Goal: Information Seeking & Learning: Check status

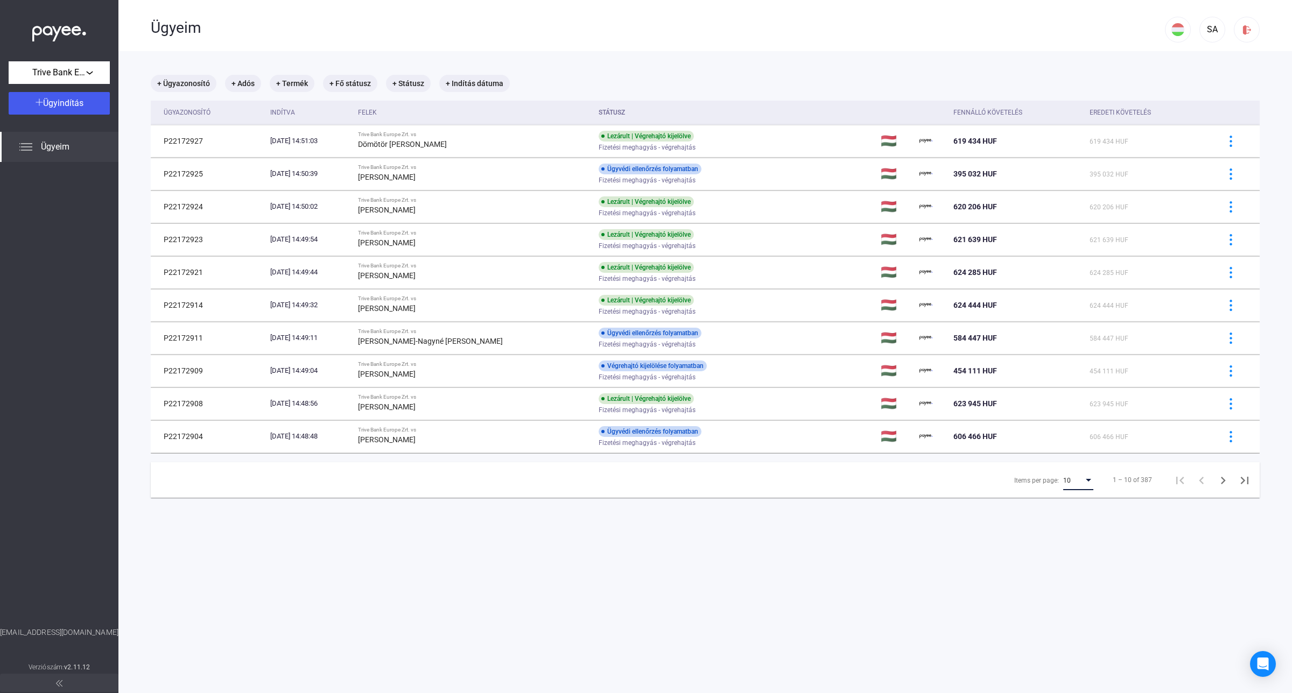
click at [1079, 476] on mat-select "10" at bounding box center [1078, 480] width 30 height 13
click at [1062, 502] on span "25" at bounding box center [1069, 501] width 30 height 13
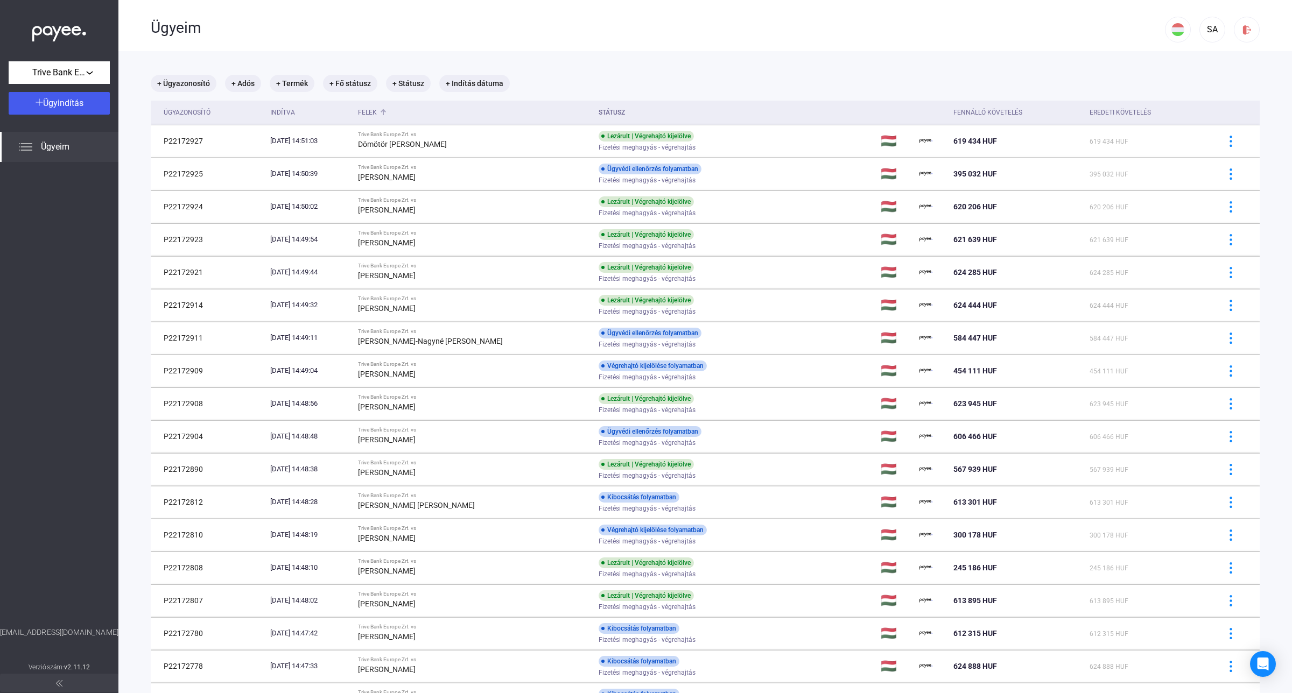
click at [377, 109] on div "Felek" at bounding box center [367, 112] width 19 height 13
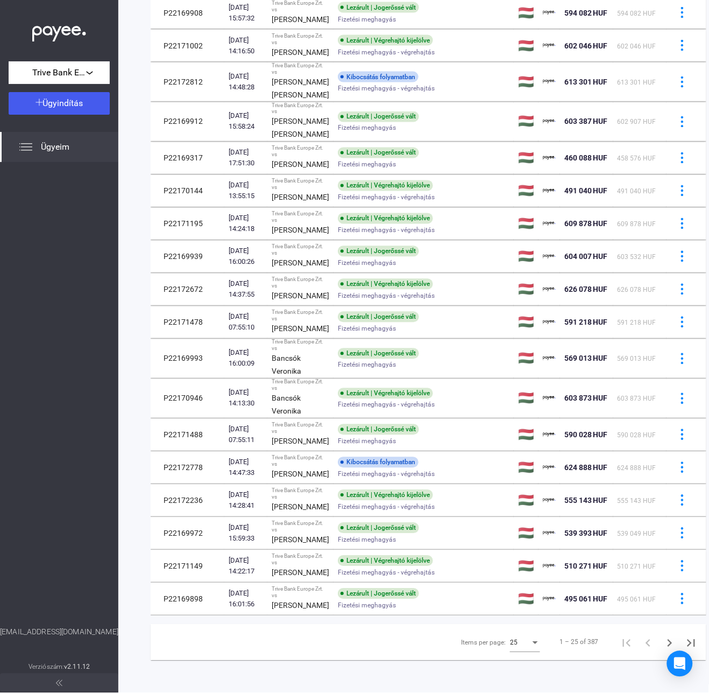
scroll to position [736, 0]
click at [668, 639] on icon "Next page" at bounding box center [670, 643] width 5 height 8
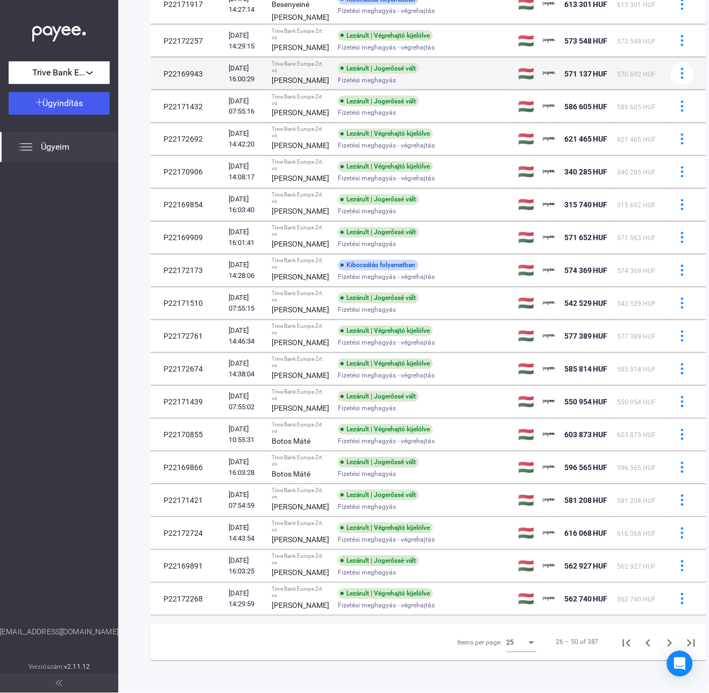
scroll to position [534, 0]
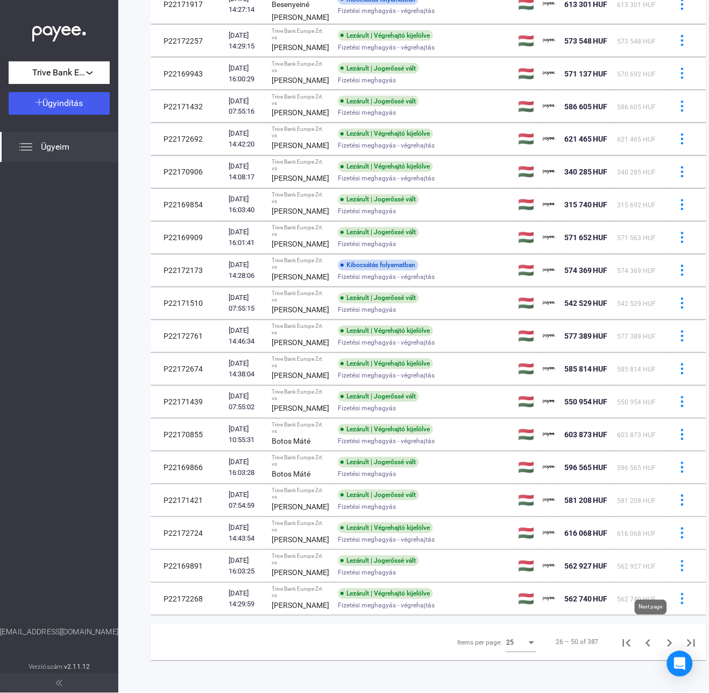
click at [663, 636] on icon "Next page" at bounding box center [670, 643] width 15 height 15
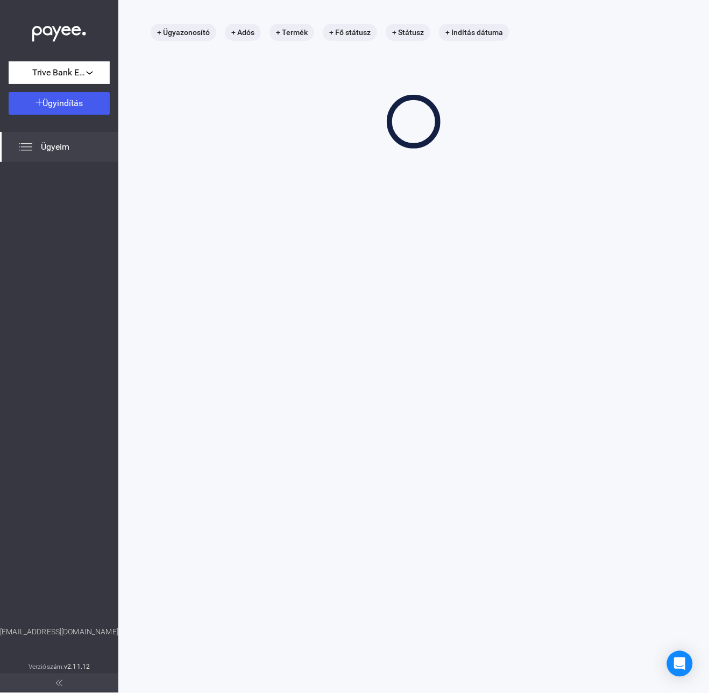
scroll to position [51, 0]
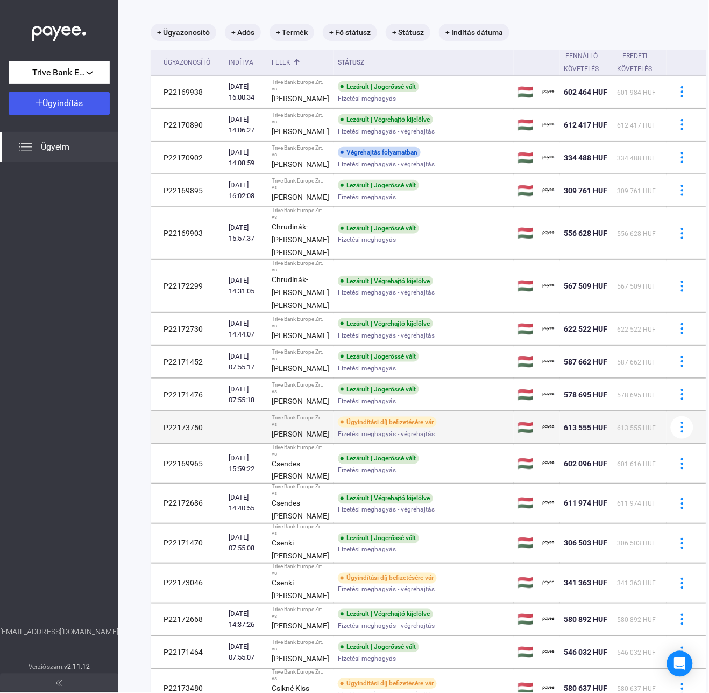
click at [428, 438] on div "Fizetési meghagyás - végrehajtás" at bounding box center [424, 434] width 172 height 8
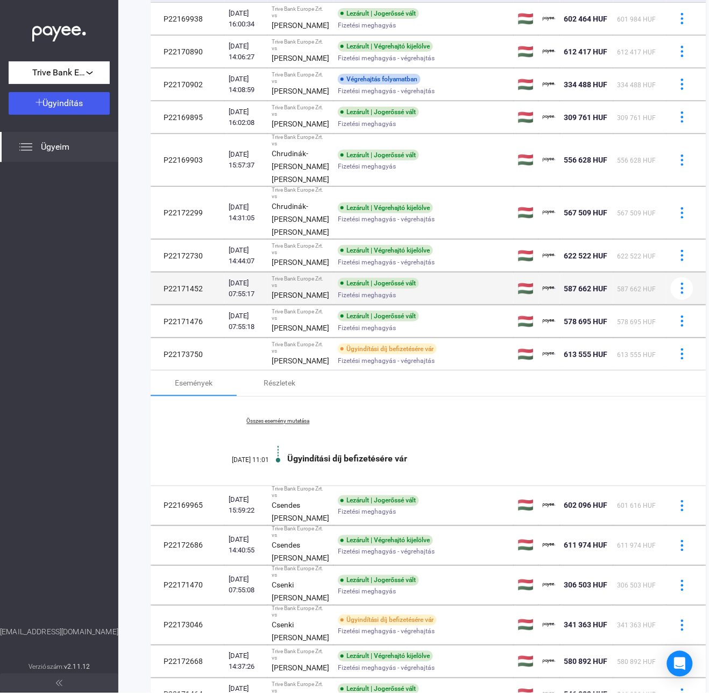
scroll to position [320, 0]
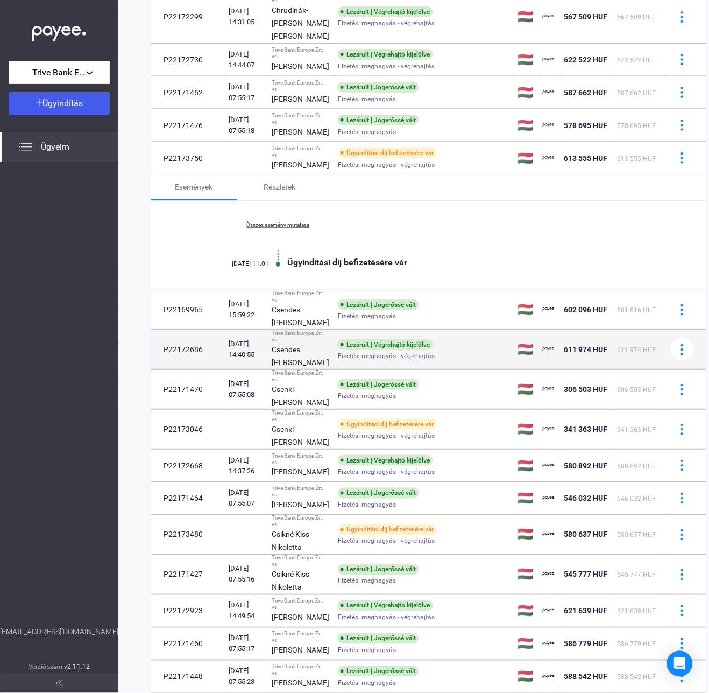
click at [402, 362] on span "Fizetési meghagyás - végrehajtás" at bounding box center [386, 355] width 97 height 13
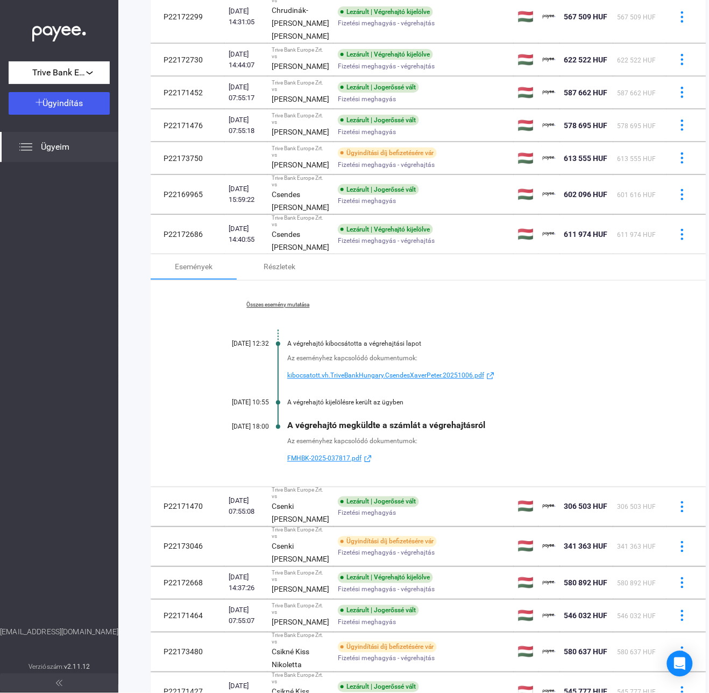
click at [294, 308] on link "Összes esemény mutatása" at bounding box center [278, 305] width 147 height 6
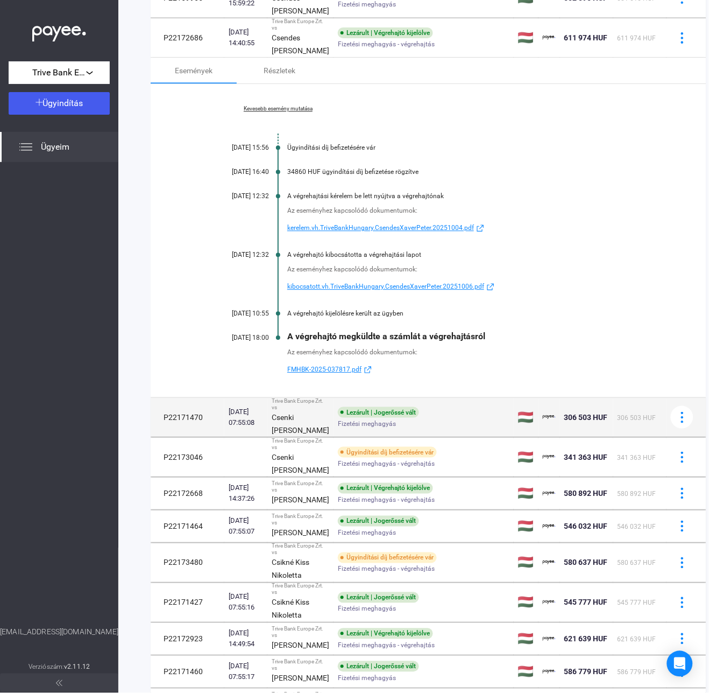
scroll to position [522, 0]
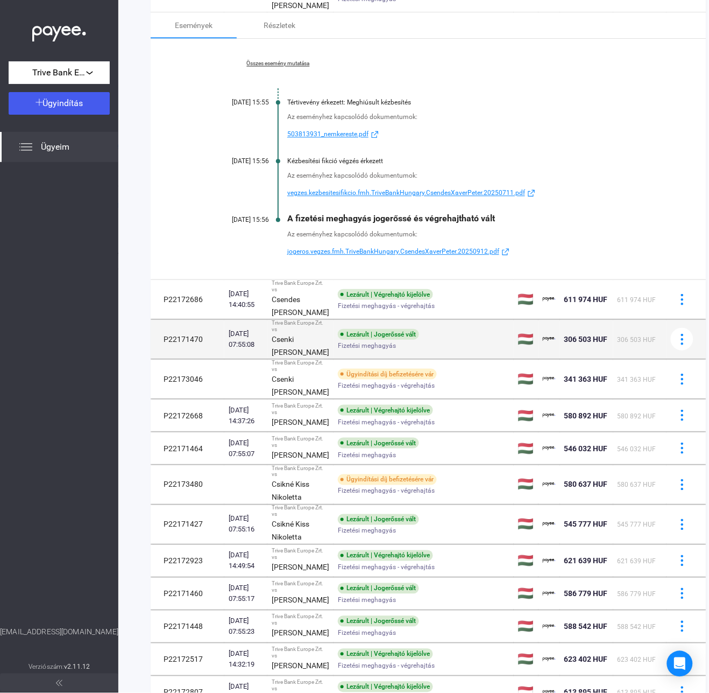
click at [307, 358] on div "Csenki [PERSON_NAME]" at bounding box center [301, 346] width 58 height 26
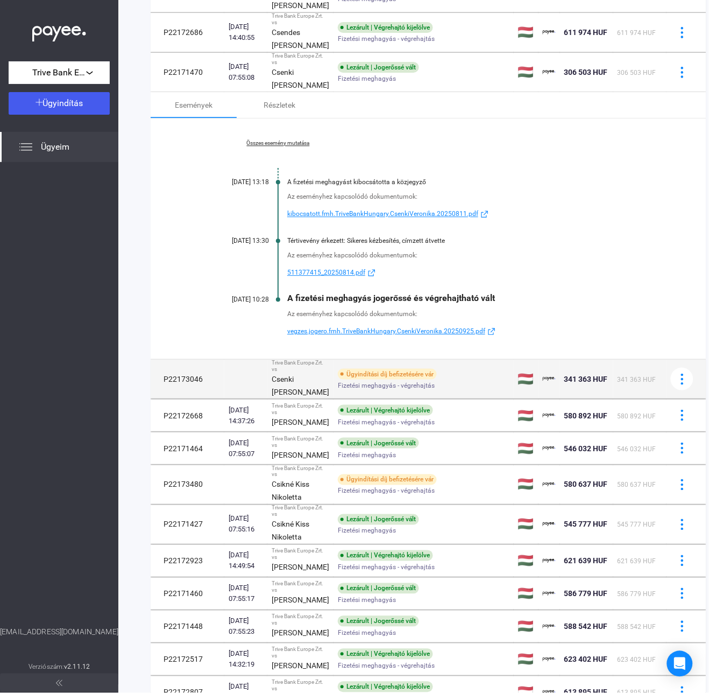
click at [386, 392] on span "Fizetési meghagyás - végrehajtás" at bounding box center [386, 385] width 97 height 13
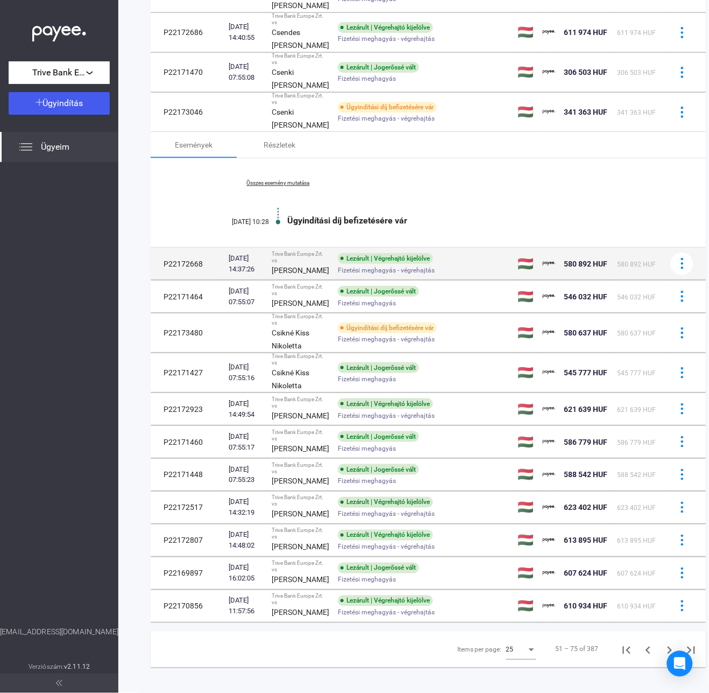
click at [370, 277] on span "Fizetési meghagyás - végrehajtás" at bounding box center [386, 270] width 97 height 13
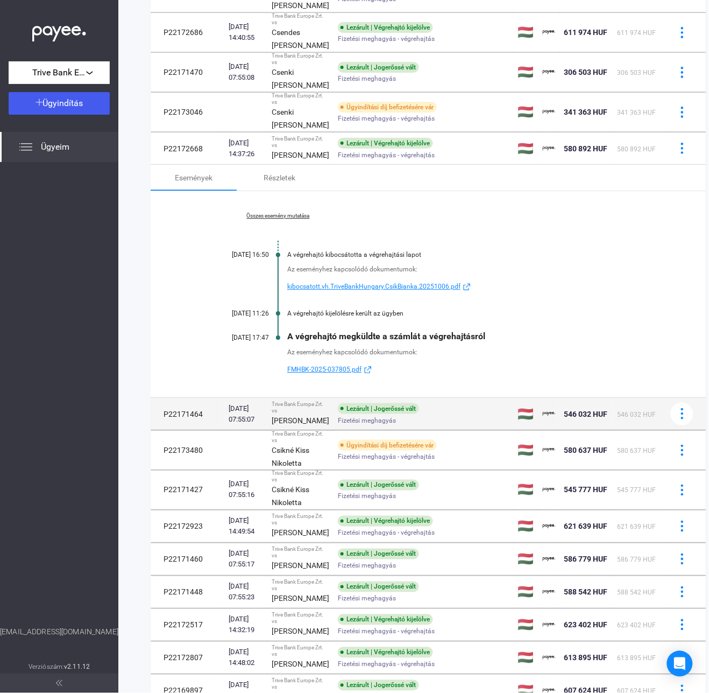
click at [362, 427] on span "Fizetési meghagyás" at bounding box center [367, 420] width 58 height 13
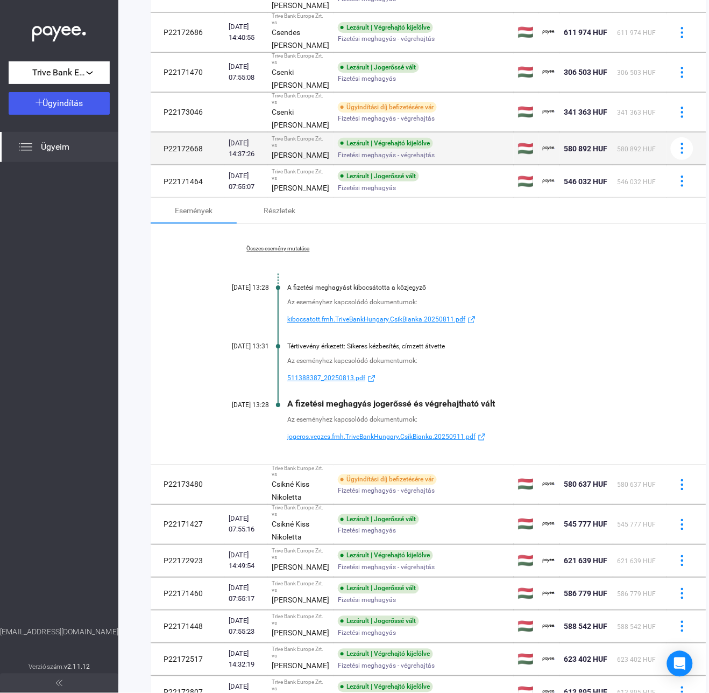
click at [361, 161] on span "Fizetési meghagyás - végrehajtás" at bounding box center [386, 155] width 97 height 13
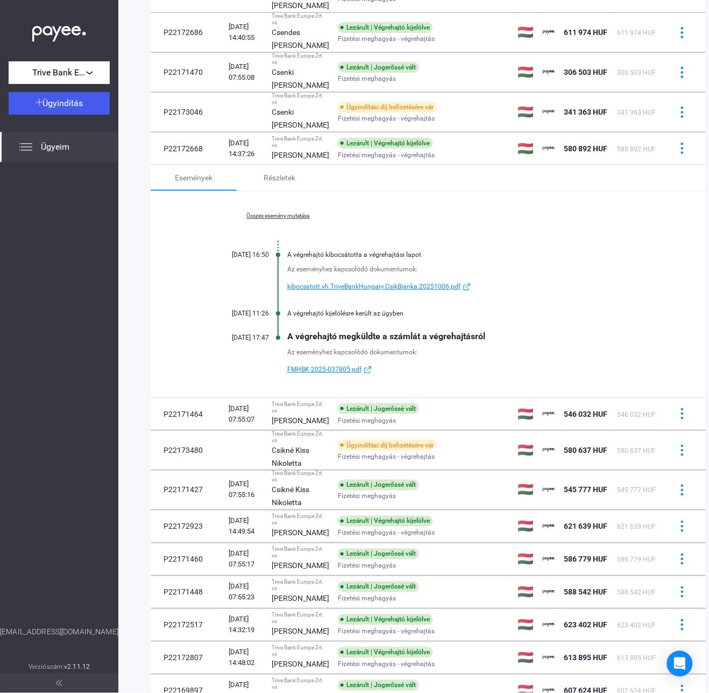
click at [286, 219] on link "Összes esemény mutatása" at bounding box center [278, 216] width 147 height 6
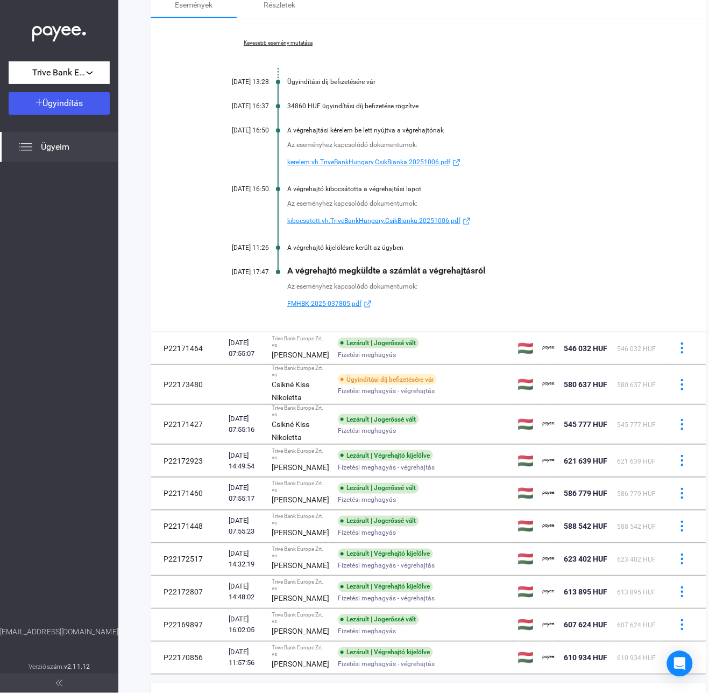
scroll to position [858, 0]
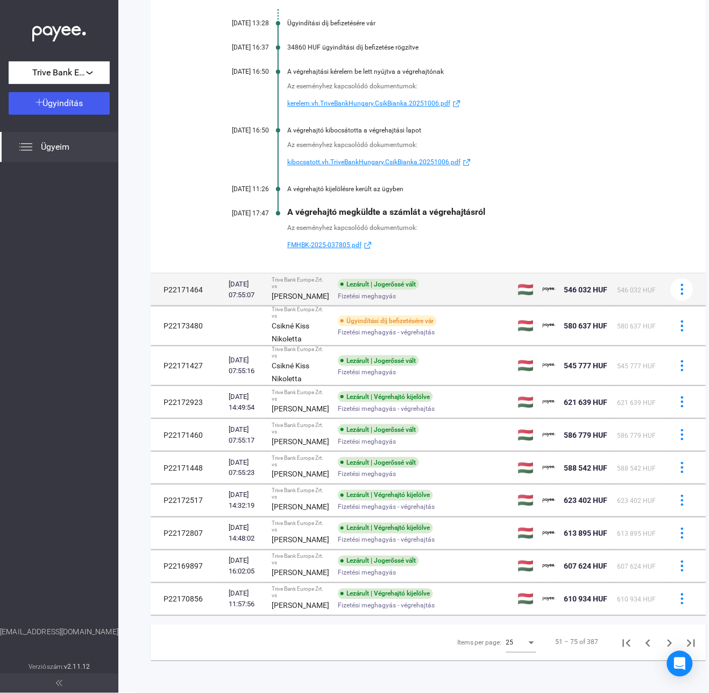
click at [390, 290] on div "Lezárult | Jogerőssé vált" at bounding box center [378, 284] width 81 height 11
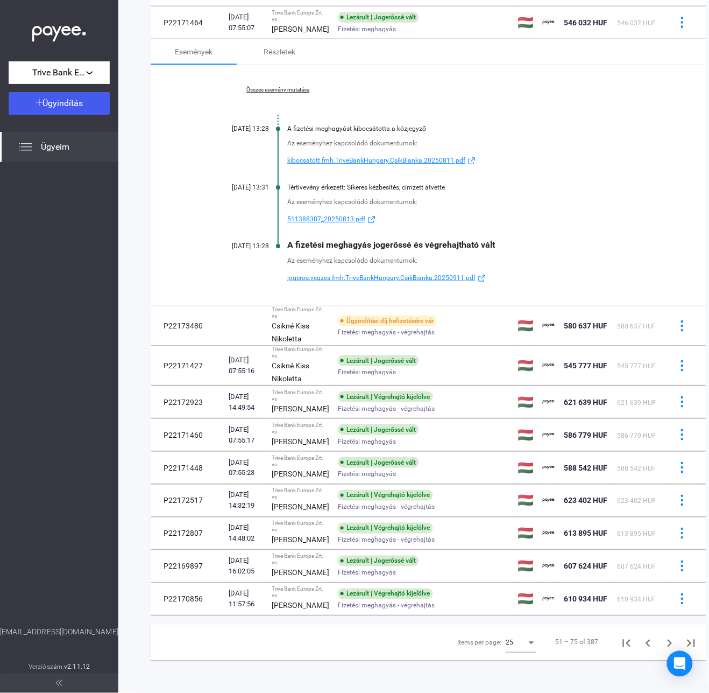
scroll to position [799, 0]
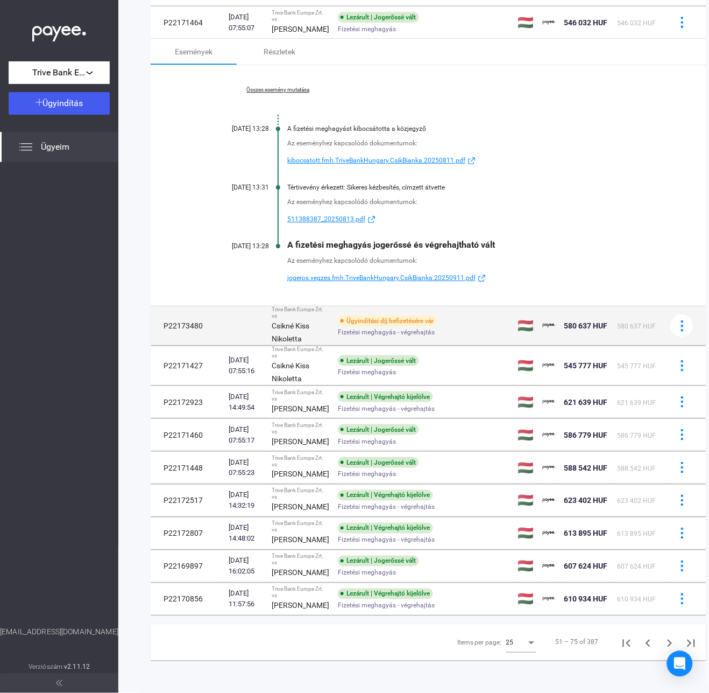
click at [440, 336] on div "Ügyindítási díj befizetésére vár Fizetési meghagyás - végrehajtás" at bounding box center [424, 325] width 172 height 21
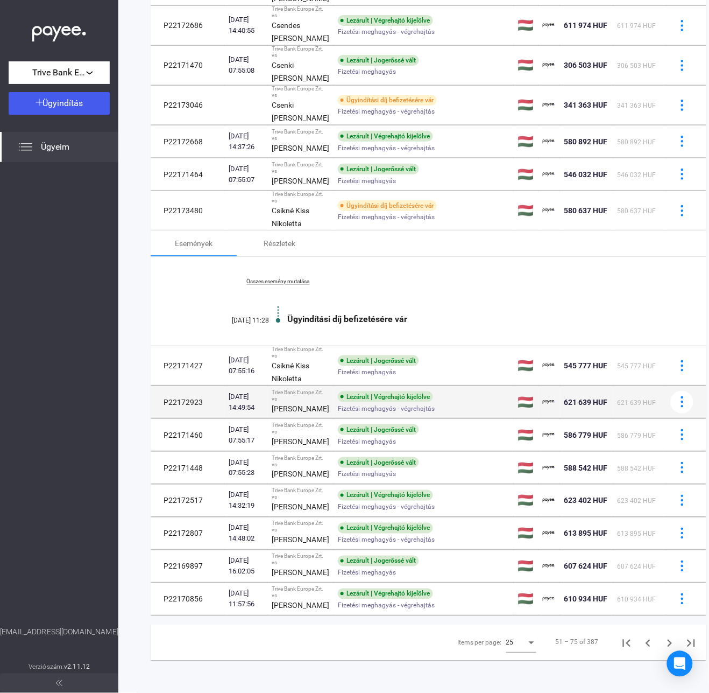
scroll to position [768, 0]
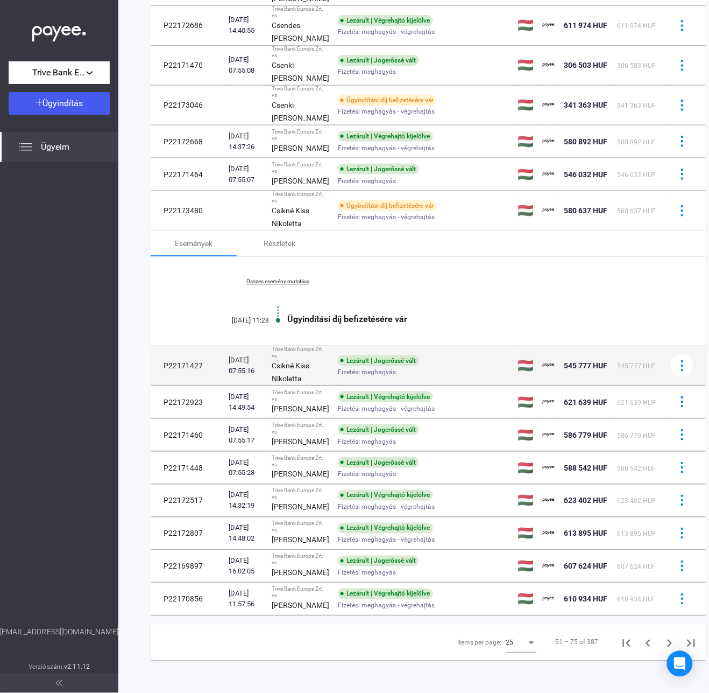
click at [349, 365] on span "Fizetési meghagyás" at bounding box center [367, 371] width 58 height 13
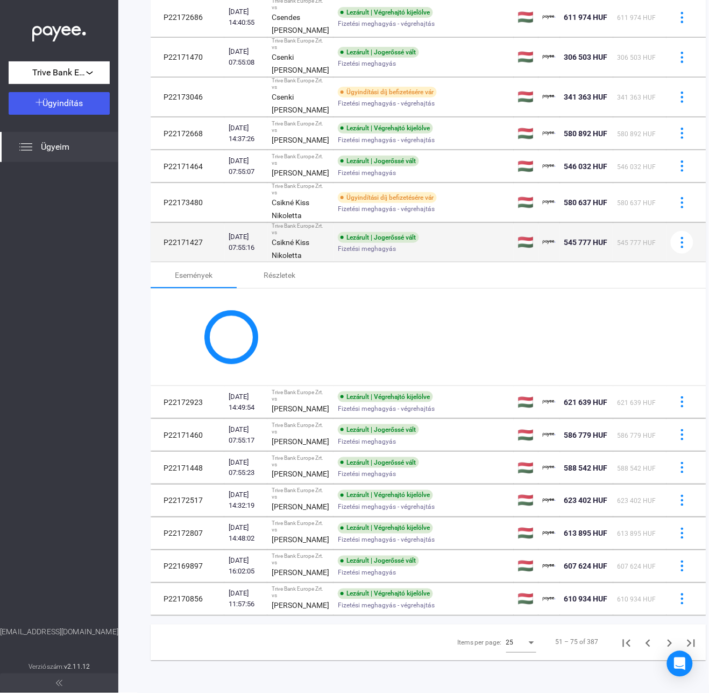
scroll to position [799, 0]
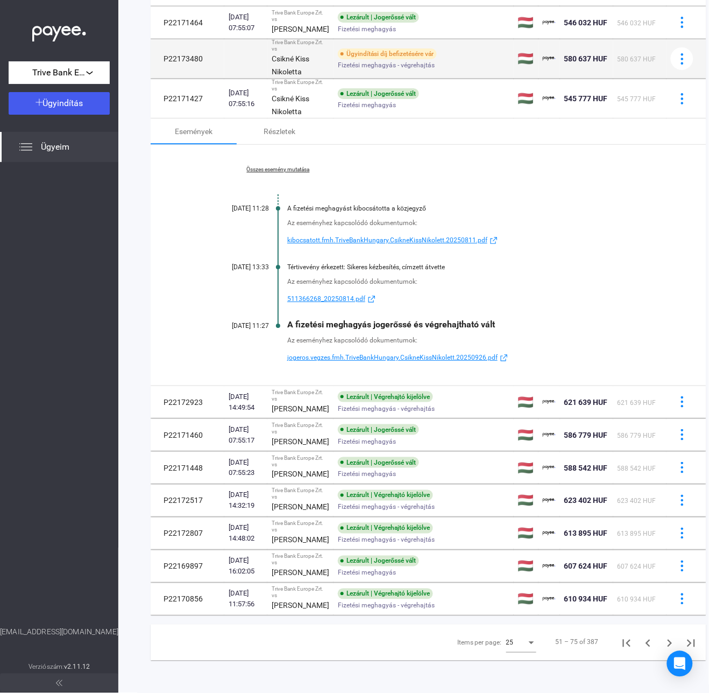
click at [413, 72] on span "Fizetési meghagyás - végrehajtás" at bounding box center [386, 65] width 97 height 13
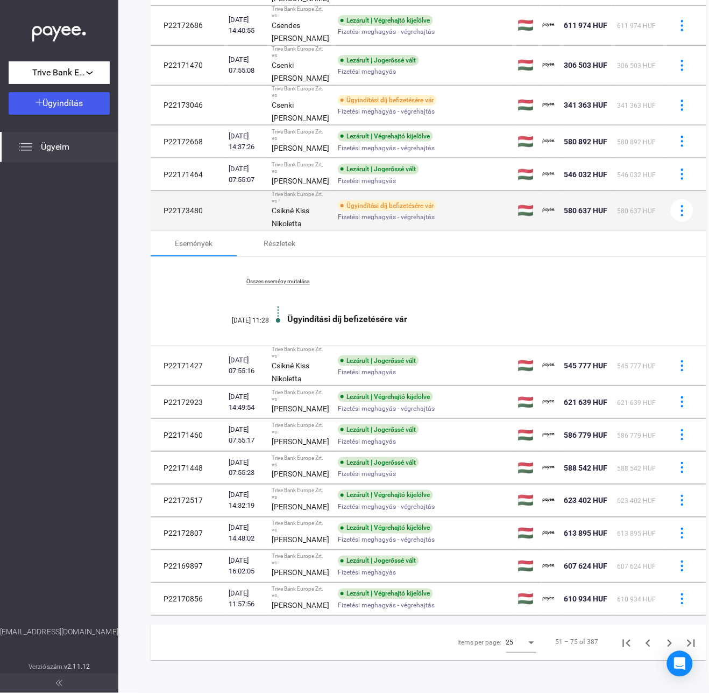
scroll to position [768, 0]
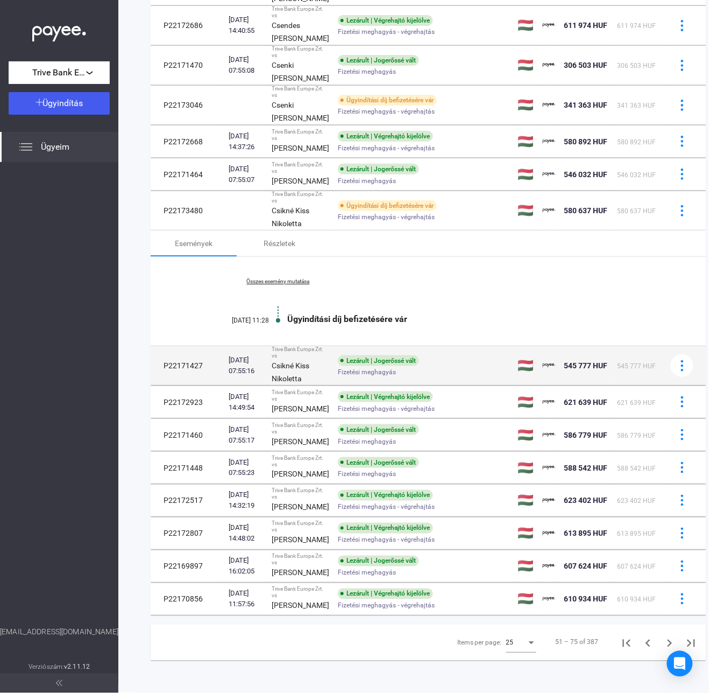
click at [349, 365] on span "Fizetési meghagyás" at bounding box center [367, 371] width 58 height 13
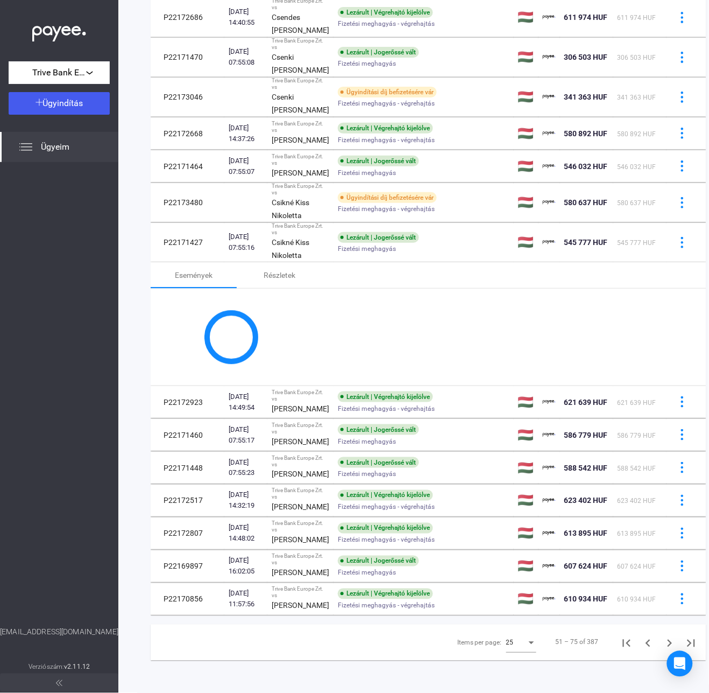
scroll to position [799, 0]
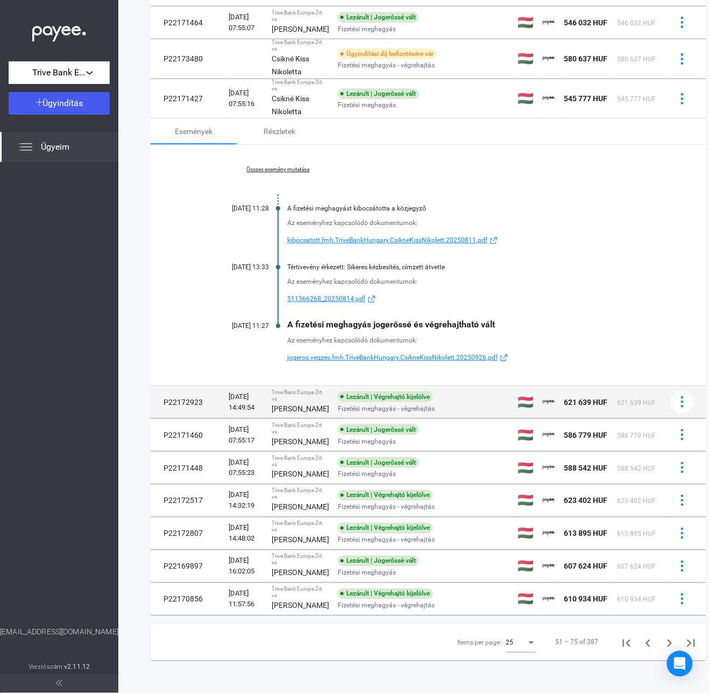
click at [361, 415] on span "Fizetési meghagyás - végrehajtás" at bounding box center [386, 408] width 97 height 13
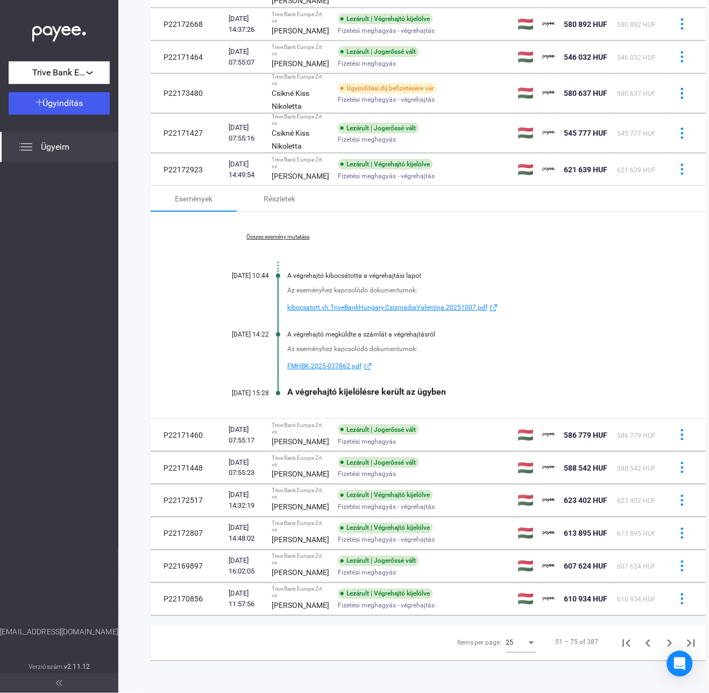
click at [281, 240] on link "Összes esemény mutatása" at bounding box center [278, 237] width 147 height 6
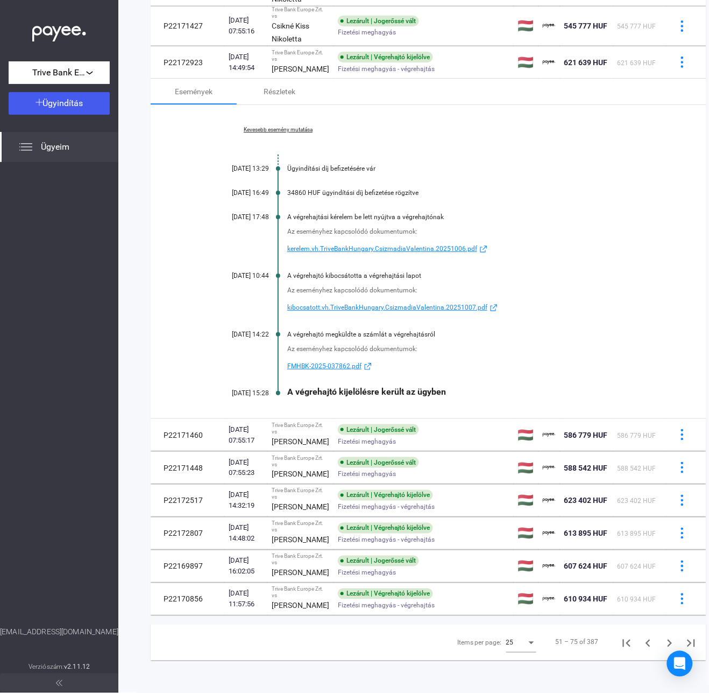
drag, startPoint x: 397, startPoint y: 576, endPoint x: 461, endPoint y: 484, distance: 112.1
click at [397, 435] on div "Lezárult | Jogerőssé vált" at bounding box center [378, 429] width 81 height 11
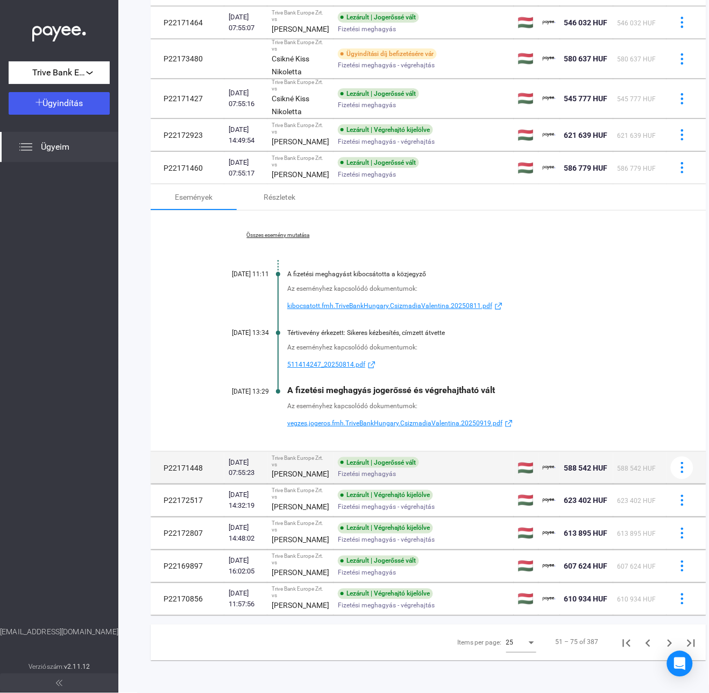
click at [397, 478] on div "Fizetési meghagyás" at bounding box center [424, 474] width 172 height 8
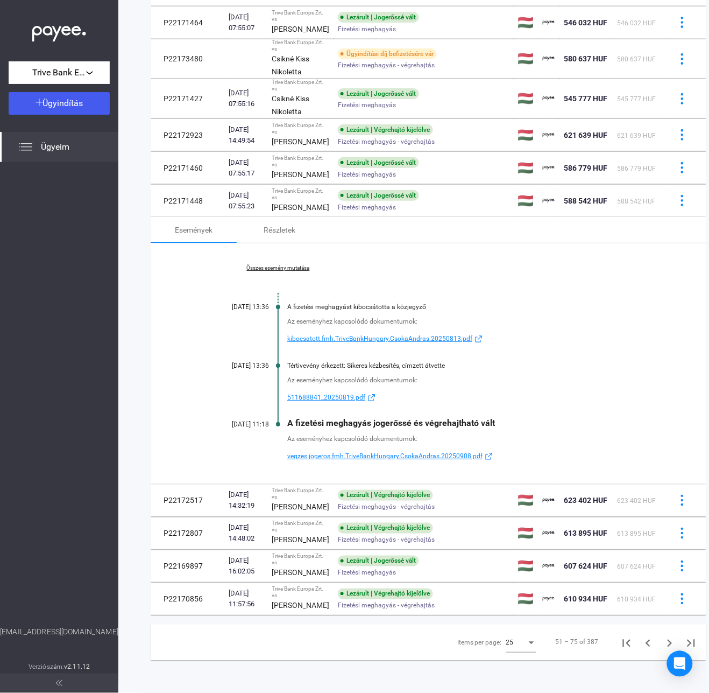
click at [292, 271] on link "Összes esemény mutatása" at bounding box center [278, 268] width 147 height 6
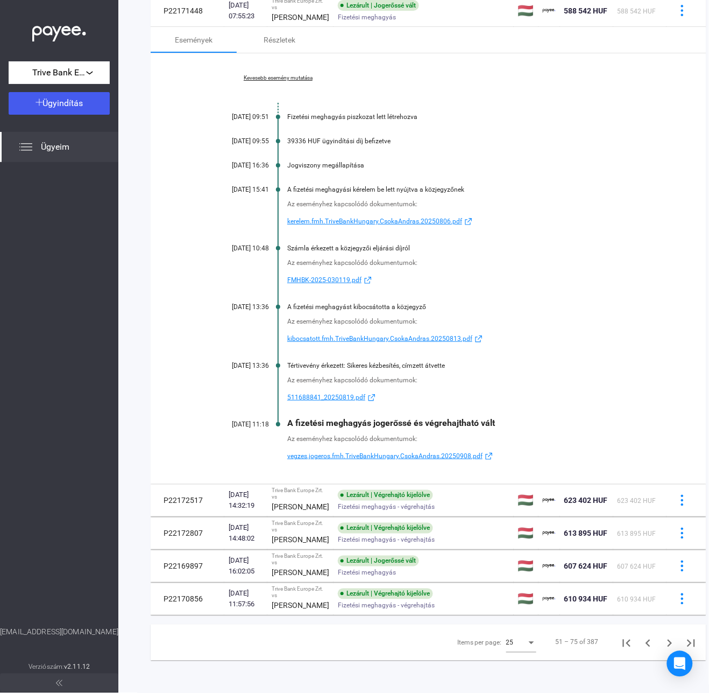
scroll to position [934, 0]
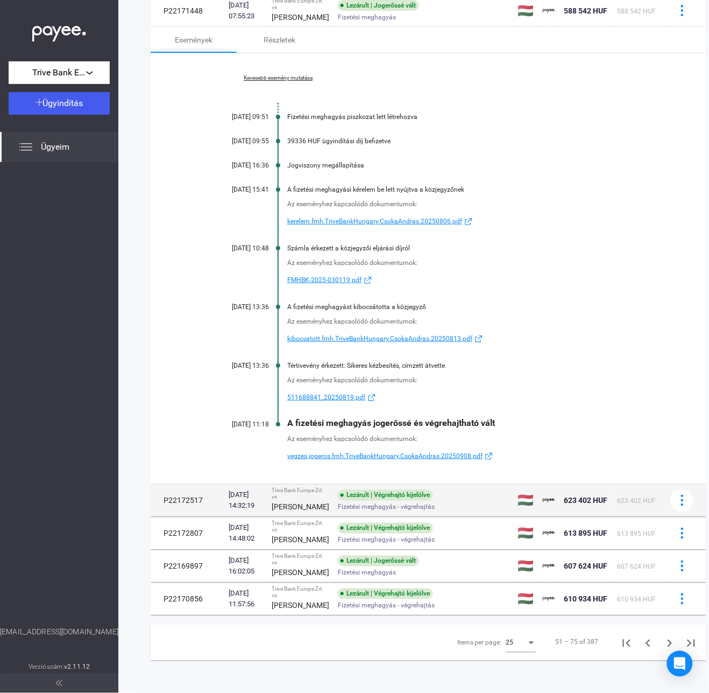
click at [351, 513] on span "Fizetési meghagyás - végrehajtás" at bounding box center [386, 507] width 97 height 13
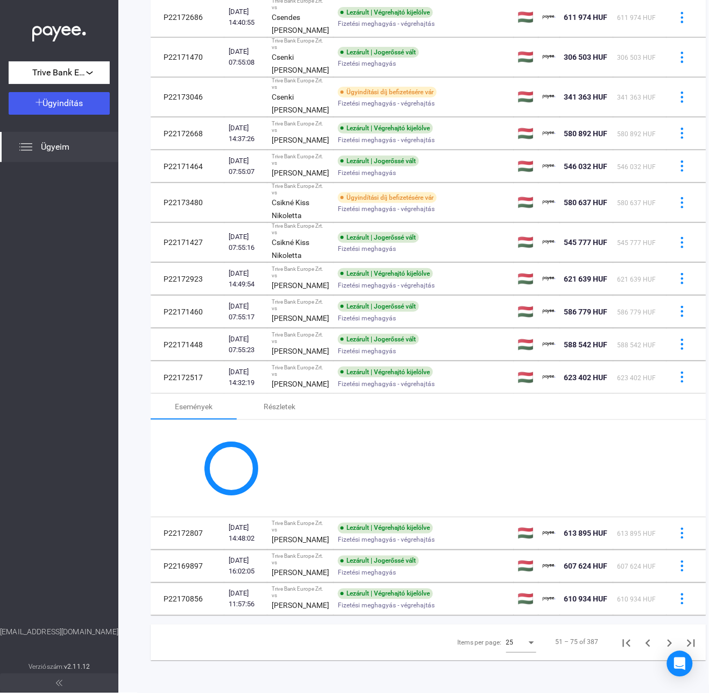
scroll to position [885, 0]
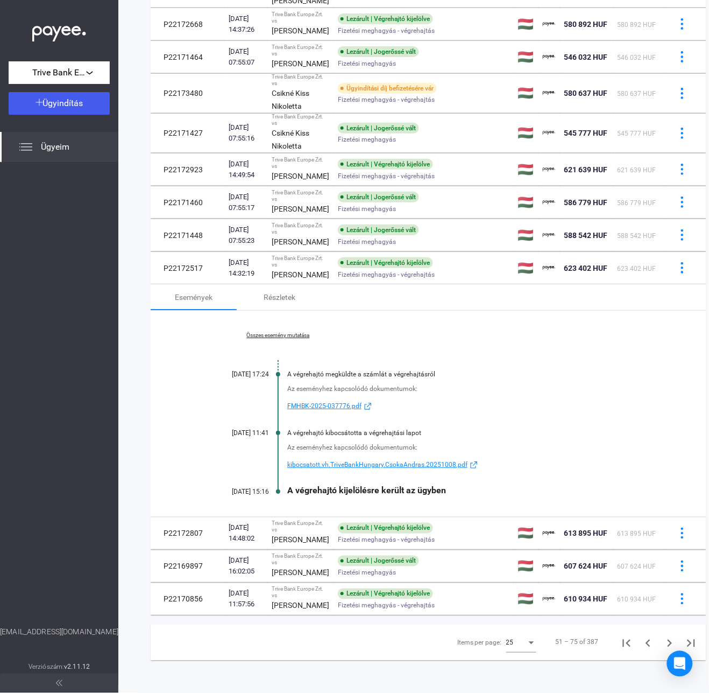
click at [274, 332] on link "Összes esemény mutatása" at bounding box center [278, 335] width 147 height 6
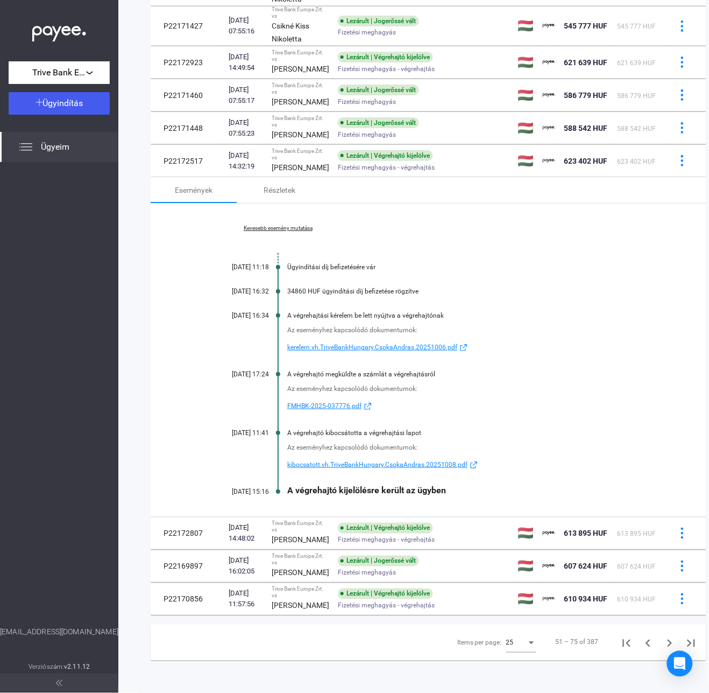
scroll to position [934, 0]
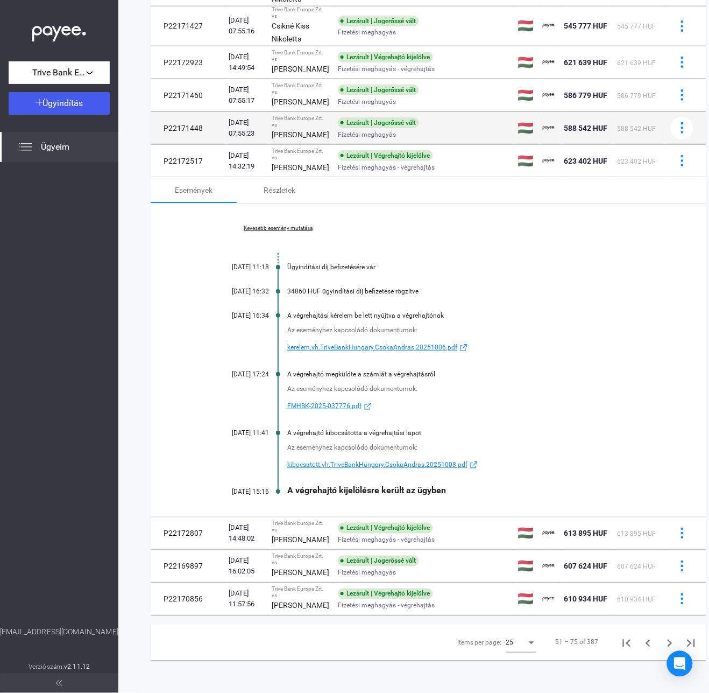
click at [341, 128] on div "Lezárult | Jogerőssé vált" at bounding box center [378, 122] width 81 height 11
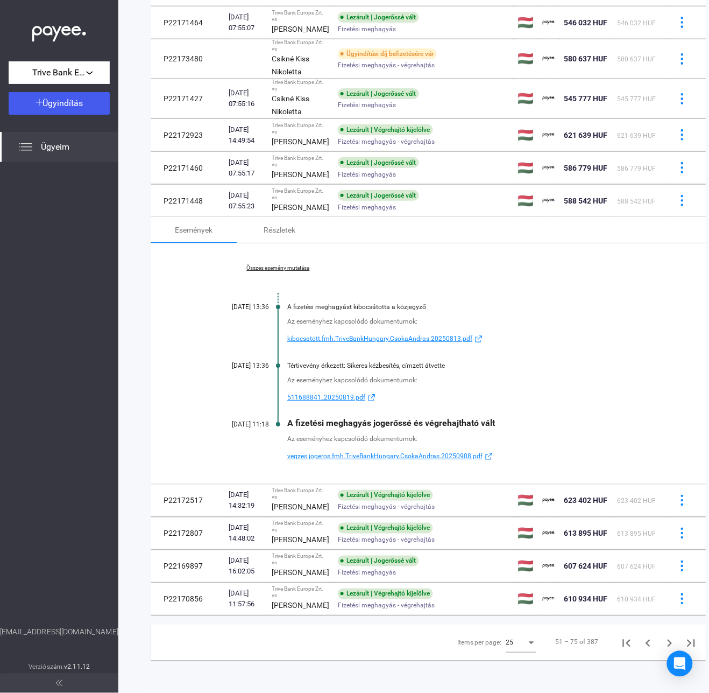
scroll to position [919, 0]
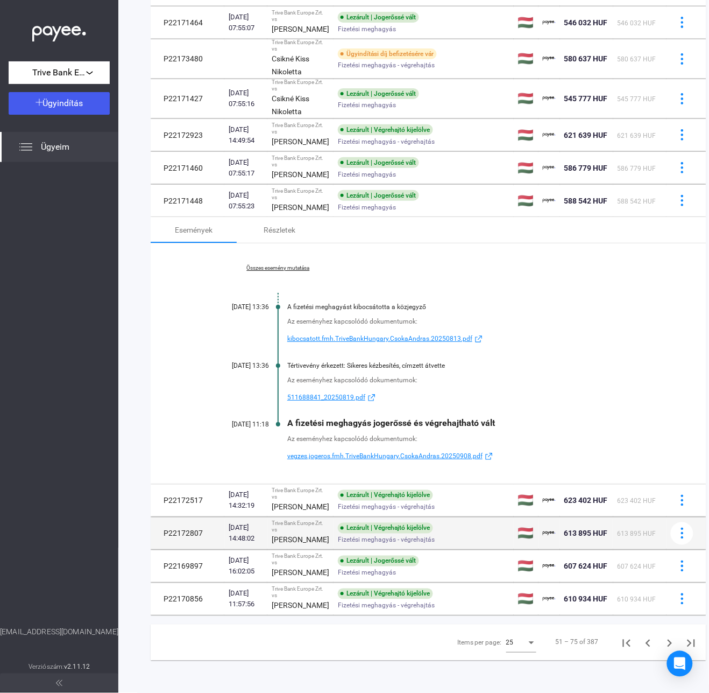
click at [354, 518] on td "Lezárult | Végrehajtó kijelölve Fizetési meghagyás - végrehajtás" at bounding box center [424, 533] width 180 height 32
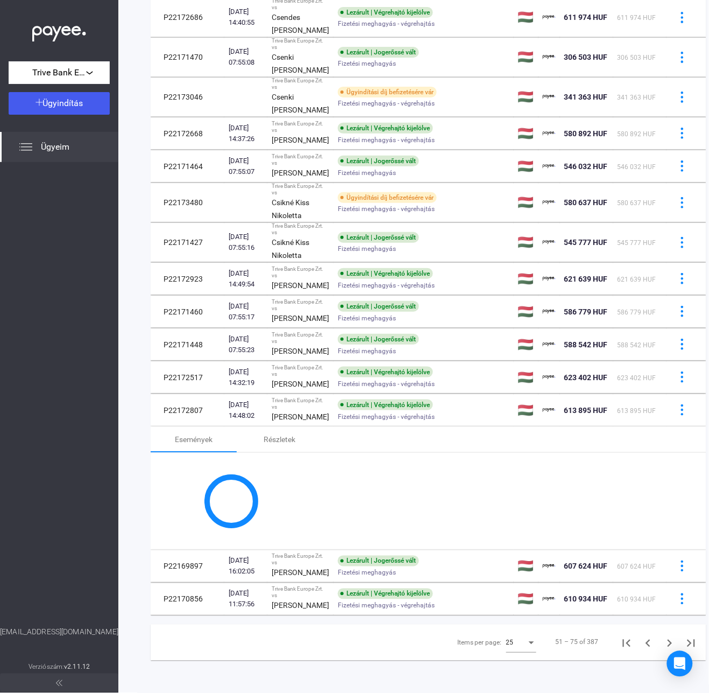
scroll to position [885, 0]
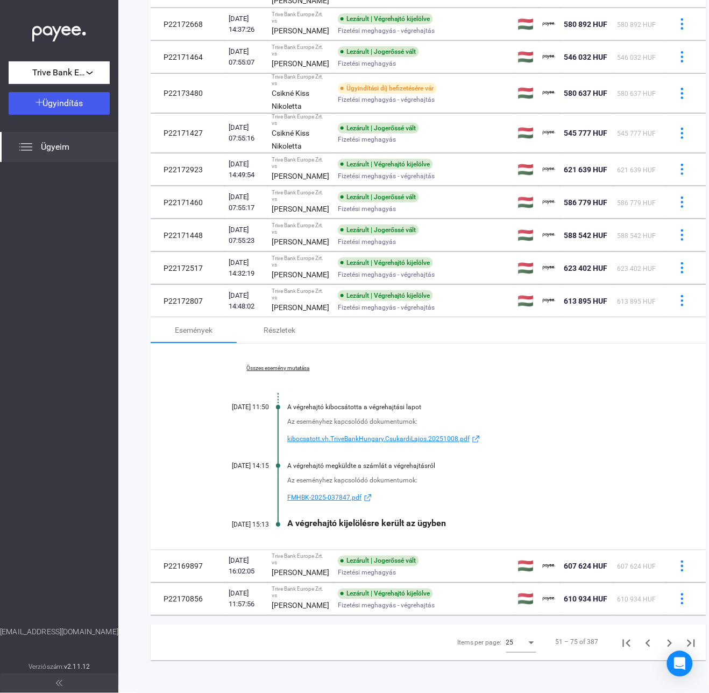
click at [291, 365] on link "Összes esemény mutatása" at bounding box center [278, 368] width 147 height 6
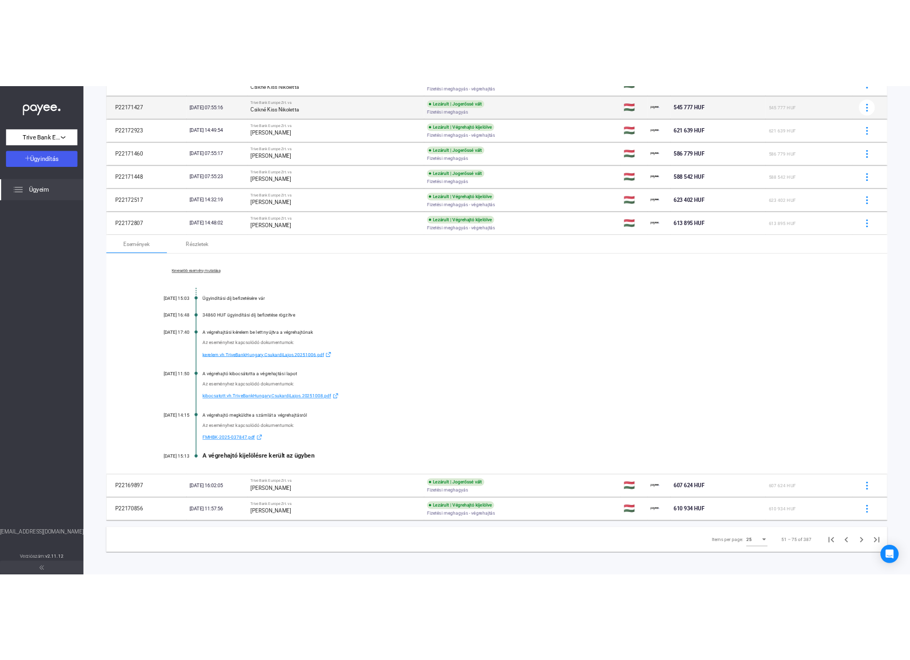
scroll to position [672, 0]
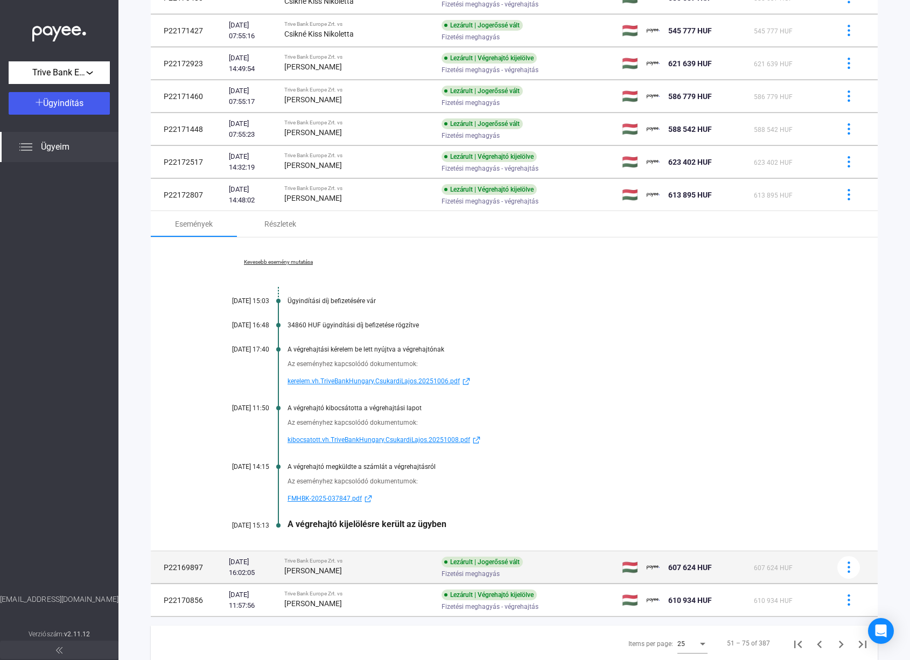
click at [366, 566] on div "[PERSON_NAME]" at bounding box center [358, 570] width 149 height 13
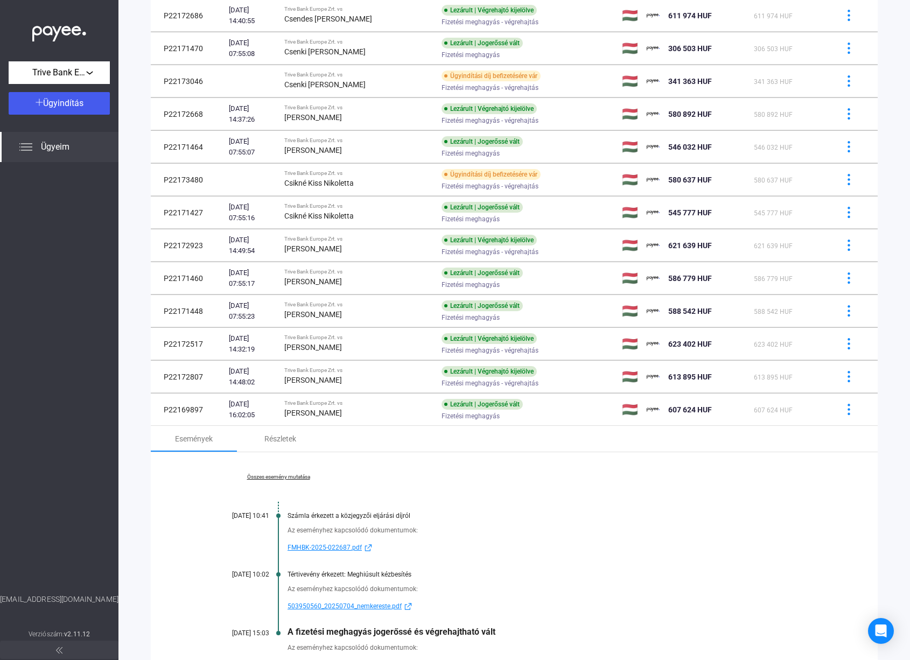
scroll to position [633, 0]
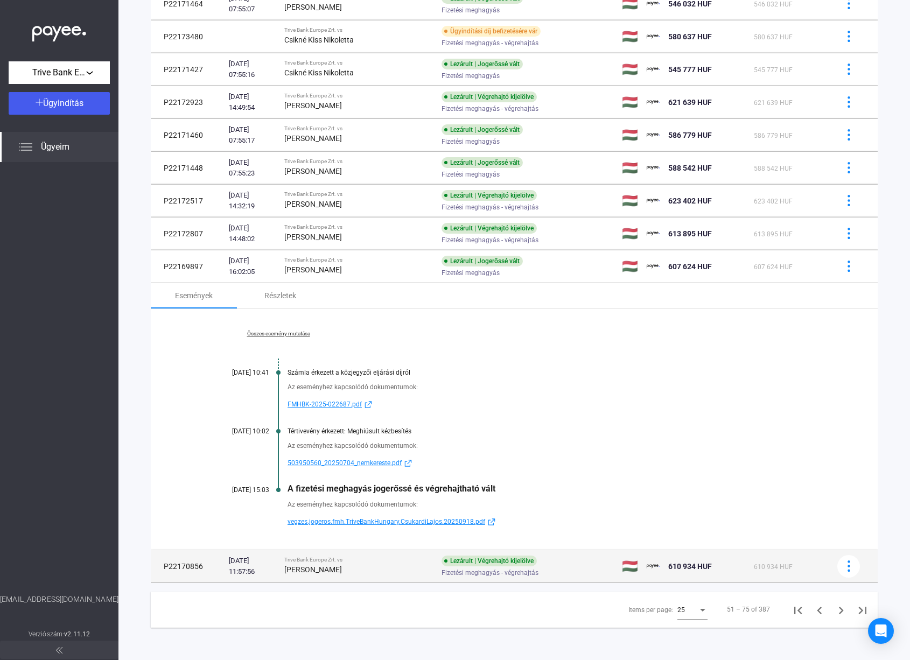
click at [374, 569] on div "[PERSON_NAME]" at bounding box center [358, 569] width 149 height 13
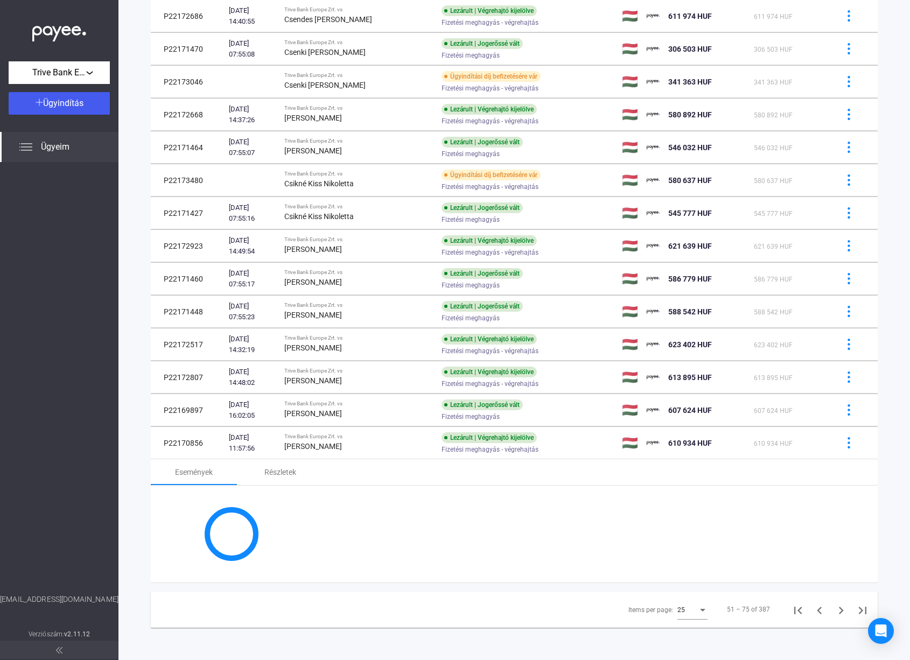
scroll to position [599, 0]
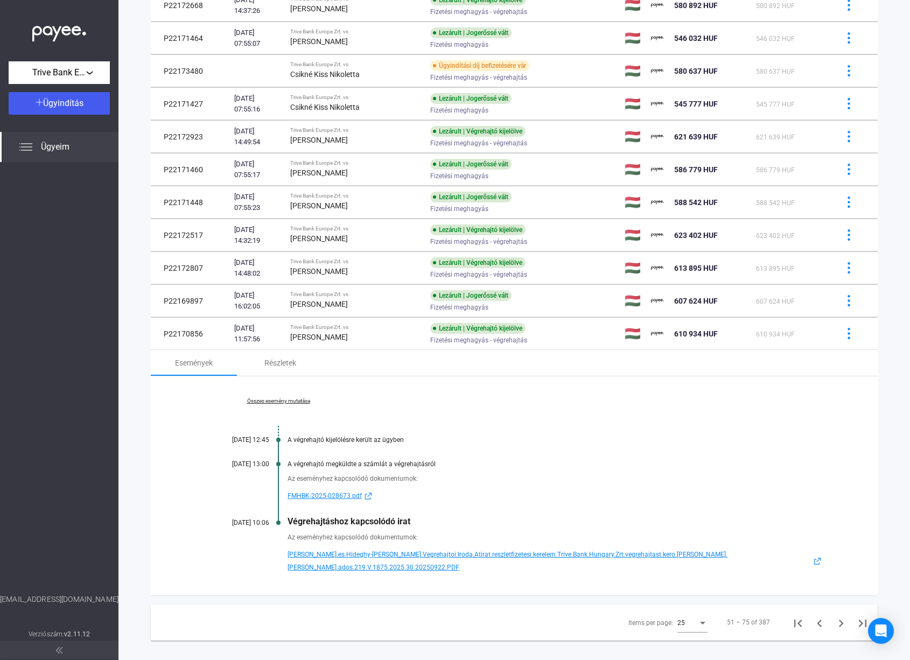
click at [288, 399] on link "Összes esemény mutatása" at bounding box center [278, 401] width 147 height 6
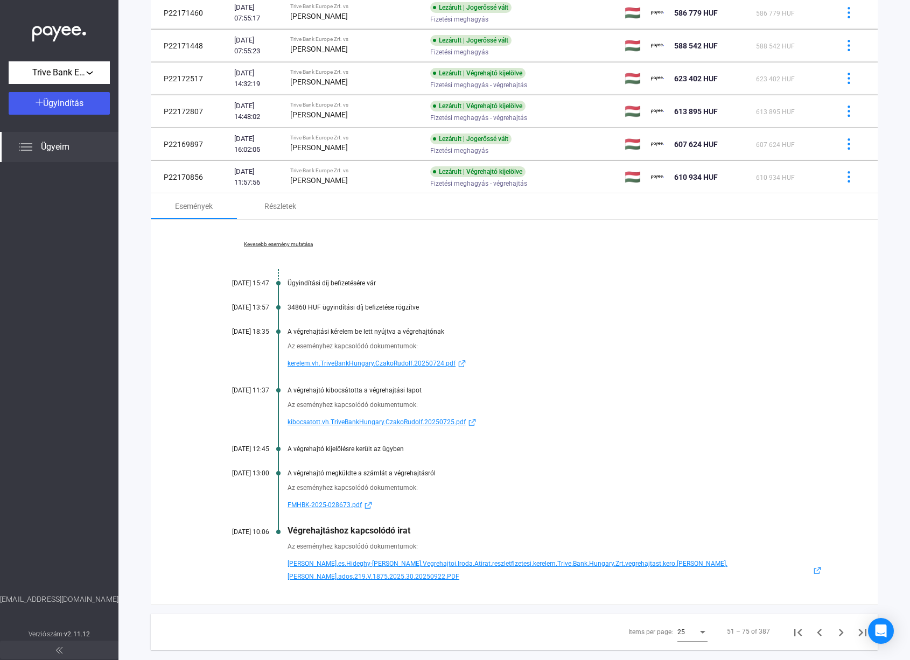
scroll to position [764, 0]
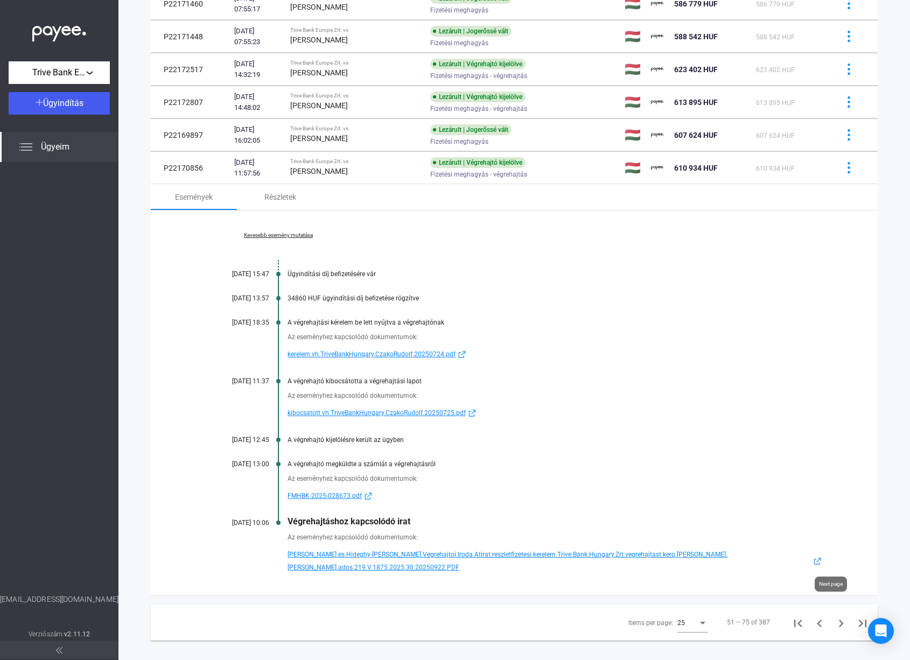
click at [833, 616] on icon "Next page" at bounding box center [840, 623] width 15 height 15
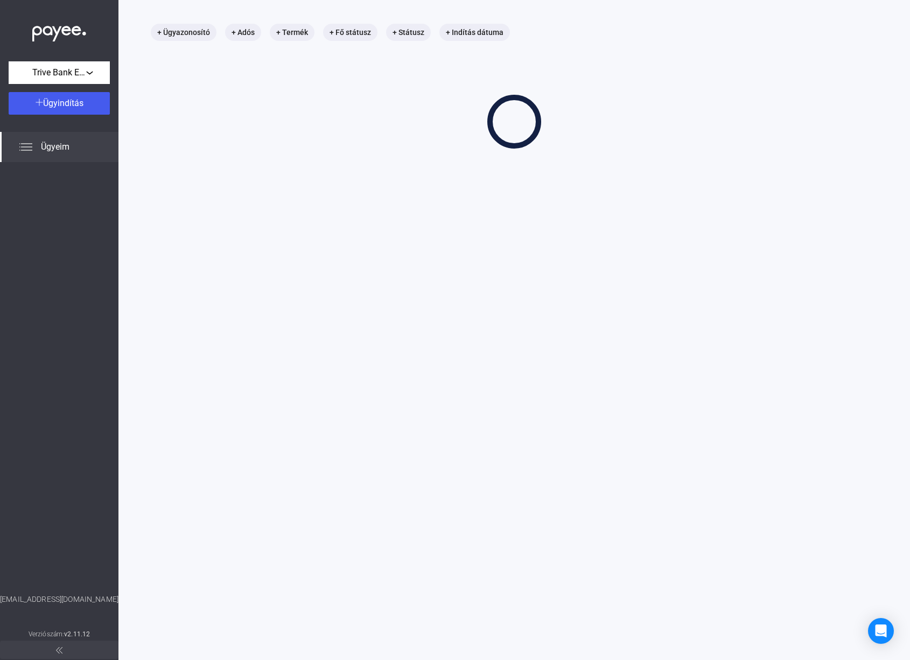
scroll to position [51, 0]
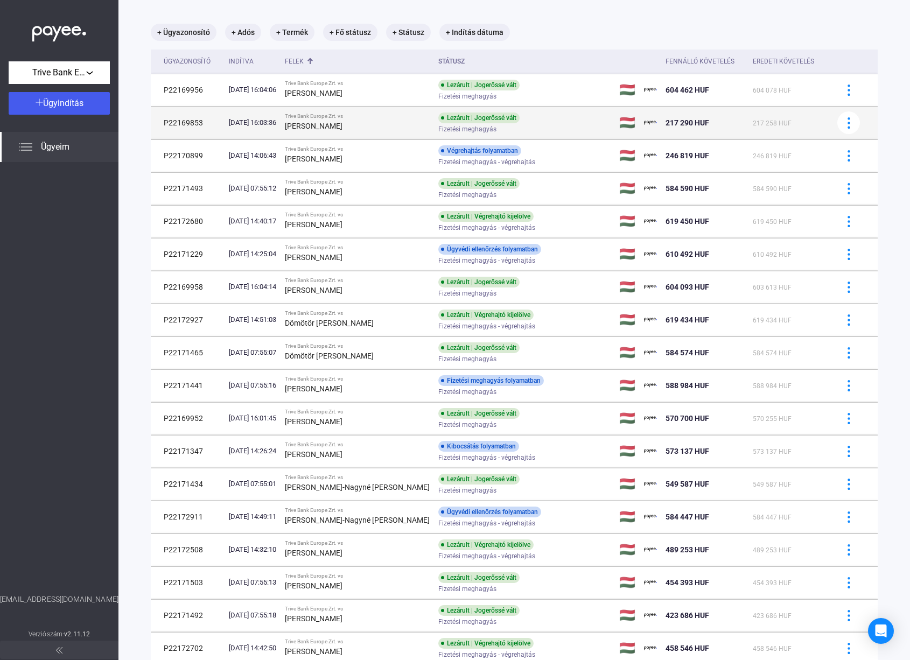
click at [466, 132] on span "Fizetési meghagyás" at bounding box center [467, 129] width 58 height 13
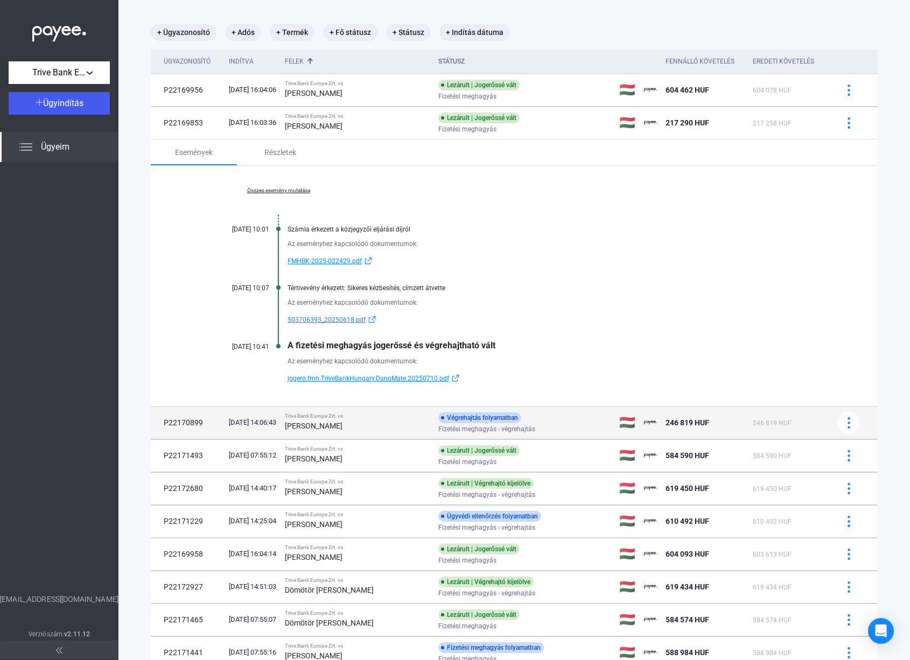
click at [438, 426] on span "Fizetési meghagyás - végrehajtás" at bounding box center [486, 429] width 97 height 13
